Goal: Task Accomplishment & Management: Manage account settings

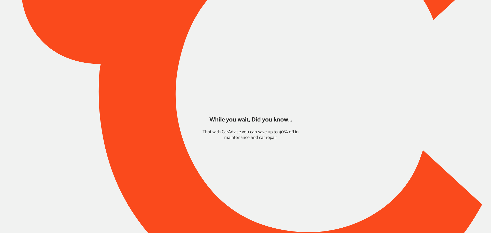
type input "*****"
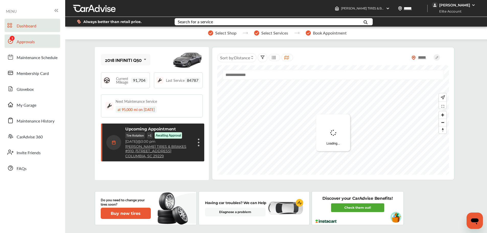
click at [24, 42] on span "Approvals" at bounding box center [26, 42] width 18 height 7
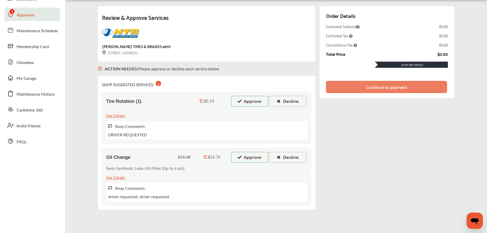
scroll to position [64, 0]
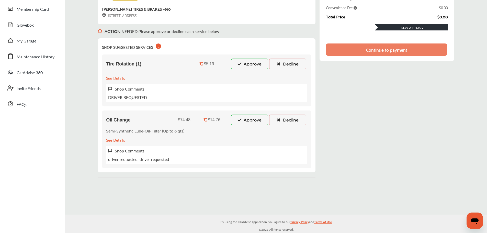
drag, startPoint x: 245, startPoint y: 124, endPoint x: 247, endPoint y: 96, distance: 28.0
click at [245, 124] on button "Approve" at bounding box center [249, 120] width 37 height 11
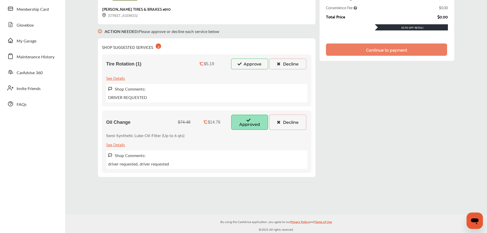
click at [256, 61] on button "Approve" at bounding box center [249, 64] width 37 height 11
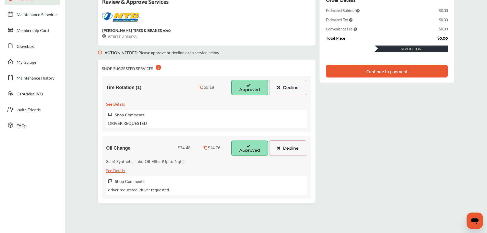
scroll to position [0, 0]
